Goal: Check status

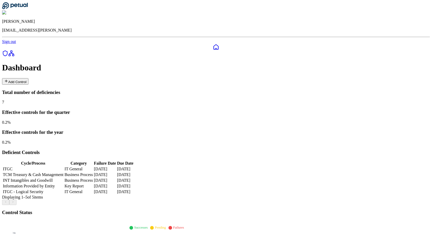
click at [8, 57] on div at bounding box center [216, 50] width 428 height 13
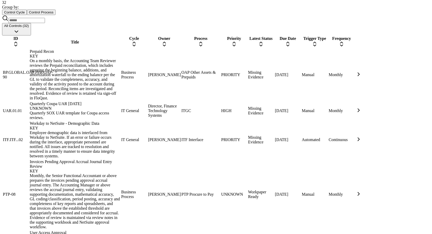
scroll to position [71, 0]
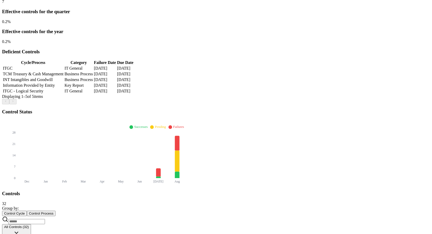
scroll to position [100, 0]
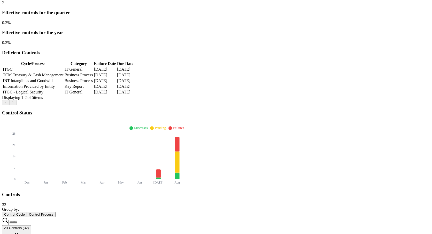
click at [45, 220] on input at bounding box center [26, 222] width 37 height 5
type input "*"
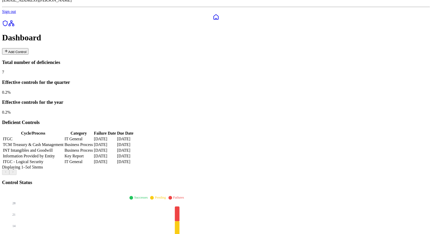
type input "*"
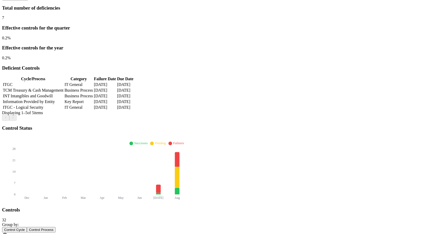
scroll to position [87, 0]
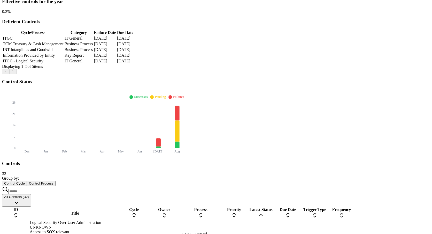
scroll to position [133, 0]
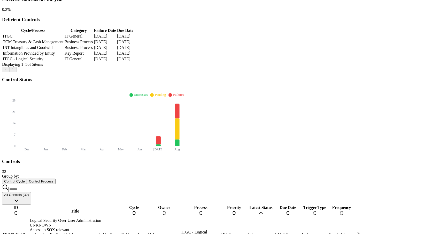
click at [274, 205] on div "Latest Status" at bounding box center [261, 211] width 26 height 12
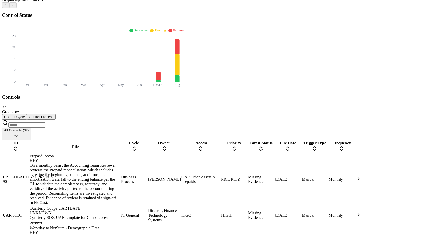
scroll to position [196, 0]
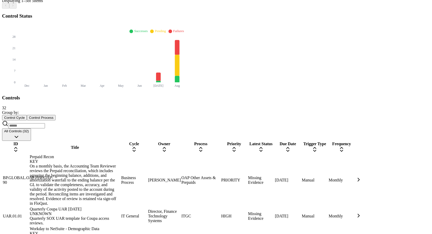
click at [274, 141] on th "Latest Status" at bounding box center [261, 147] width 26 height 12
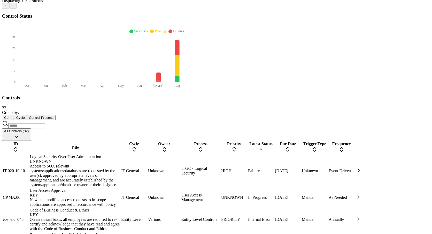
click at [274, 141] on div "Latest Status" at bounding box center [261, 147] width 26 height 12
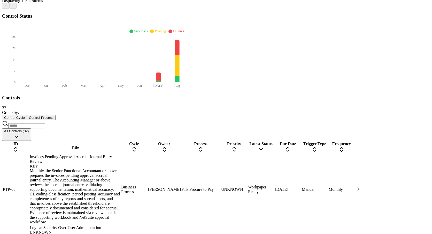
click at [274, 141] on div "Latest Status" at bounding box center [261, 147] width 26 height 12
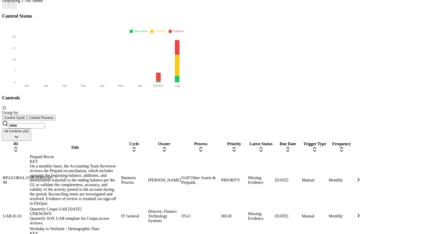
click at [274, 141] on div "Latest Status" at bounding box center [261, 147] width 26 height 12
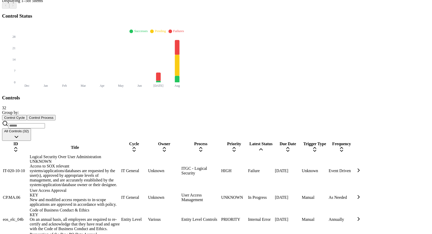
click at [274, 141] on div "Latest Status" at bounding box center [261, 147] width 26 height 12
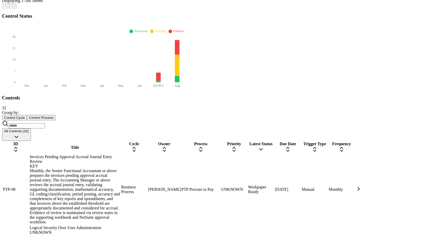
click at [274, 141] on div "Latest Status" at bounding box center [261, 147] width 26 height 12
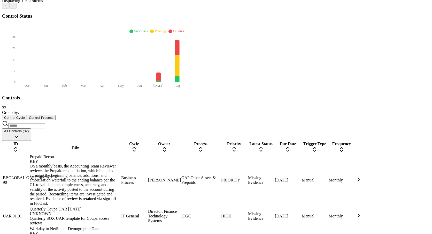
click at [274, 141] on div "Latest Status" at bounding box center [261, 147] width 26 height 12
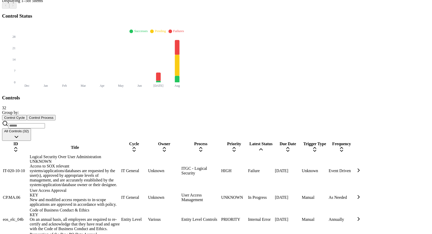
click at [274, 141] on div "Latest Status" at bounding box center [261, 147] width 26 height 12
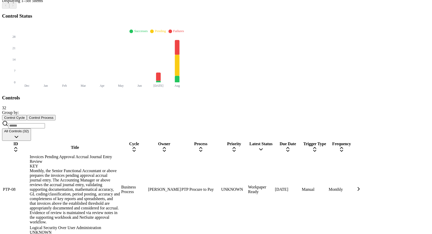
click at [274, 141] on div "Latest Status" at bounding box center [261, 147] width 26 height 12
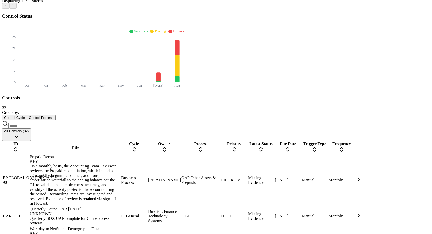
click at [274, 141] on div "Latest Status" at bounding box center [261, 147] width 26 height 12
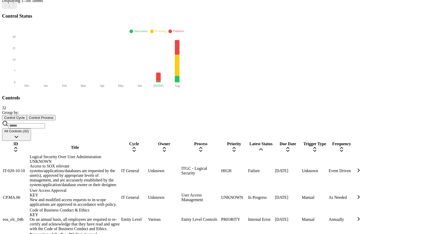
click at [274, 141] on div "Latest Status" at bounding box center [261, 147] width 26 height 12
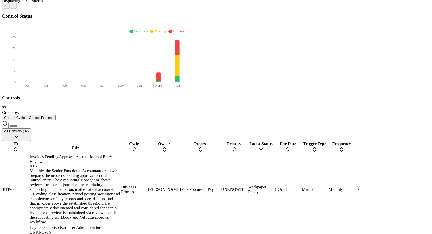
click at [274, 141] on div "Latest Status" at bounding box center [261, 147] width 26 height 12
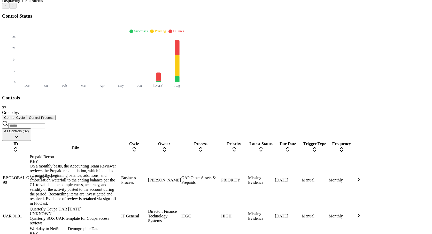
click at [274, 141] on div "Latest Status" at bounding box center [261, 147] width 26 height 12
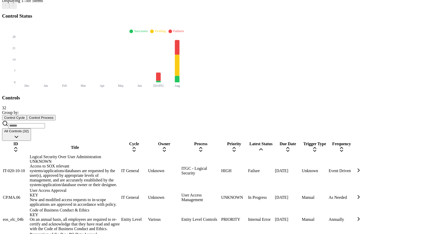
click at [274, 141] on div "Latest Status" at bounding box center [261, 147] width 26 height 12
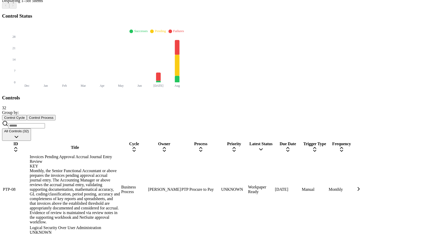
click at [274, 141] on div "Latest Status" at bounding box center [261, 147] width 26 height 12
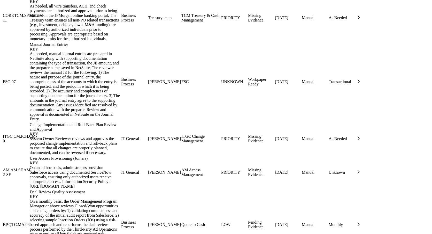
scroll to position [718, 0]
